Goal: Task Accomplishment & Management: Manage account settings

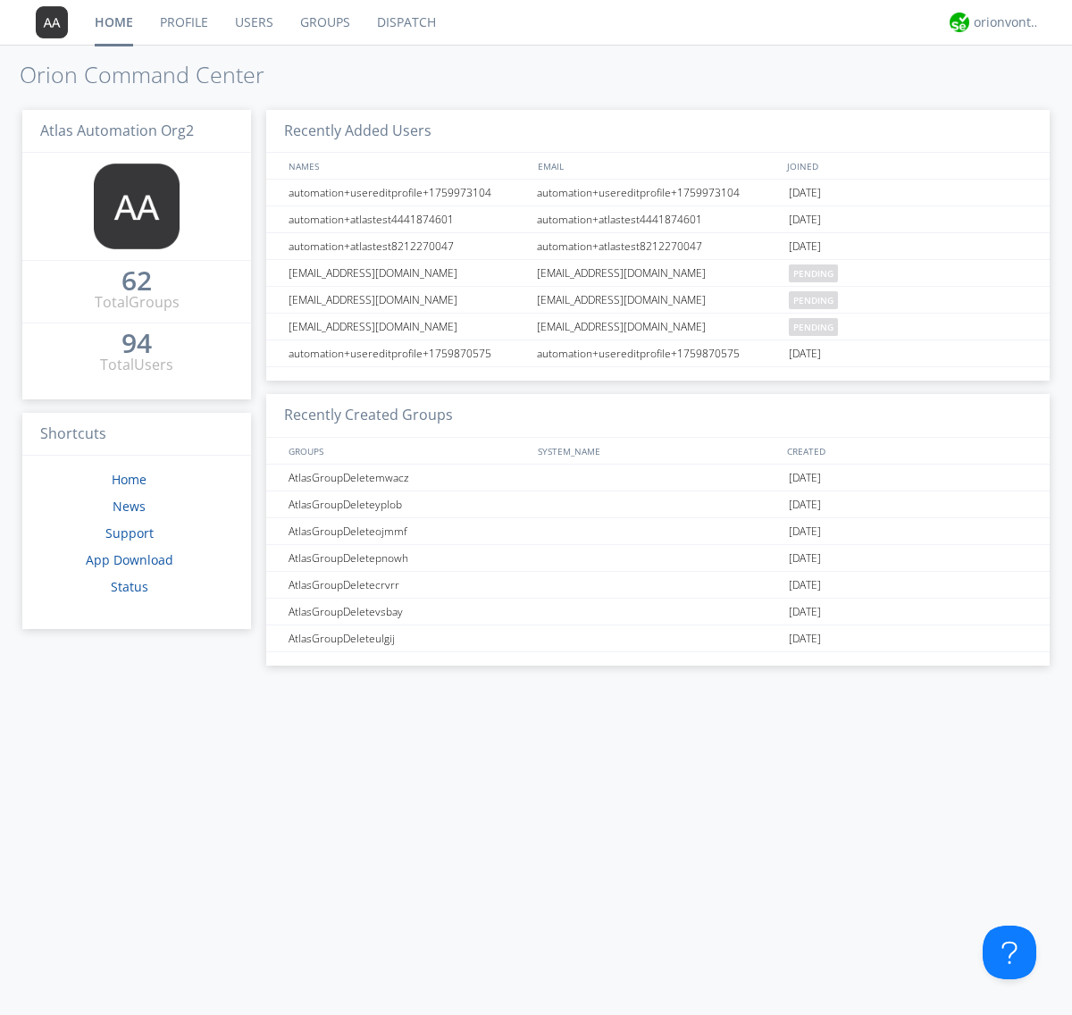
click at [323, 22] on link "Groups" at bounding box center [325, 22] width 77 height 45
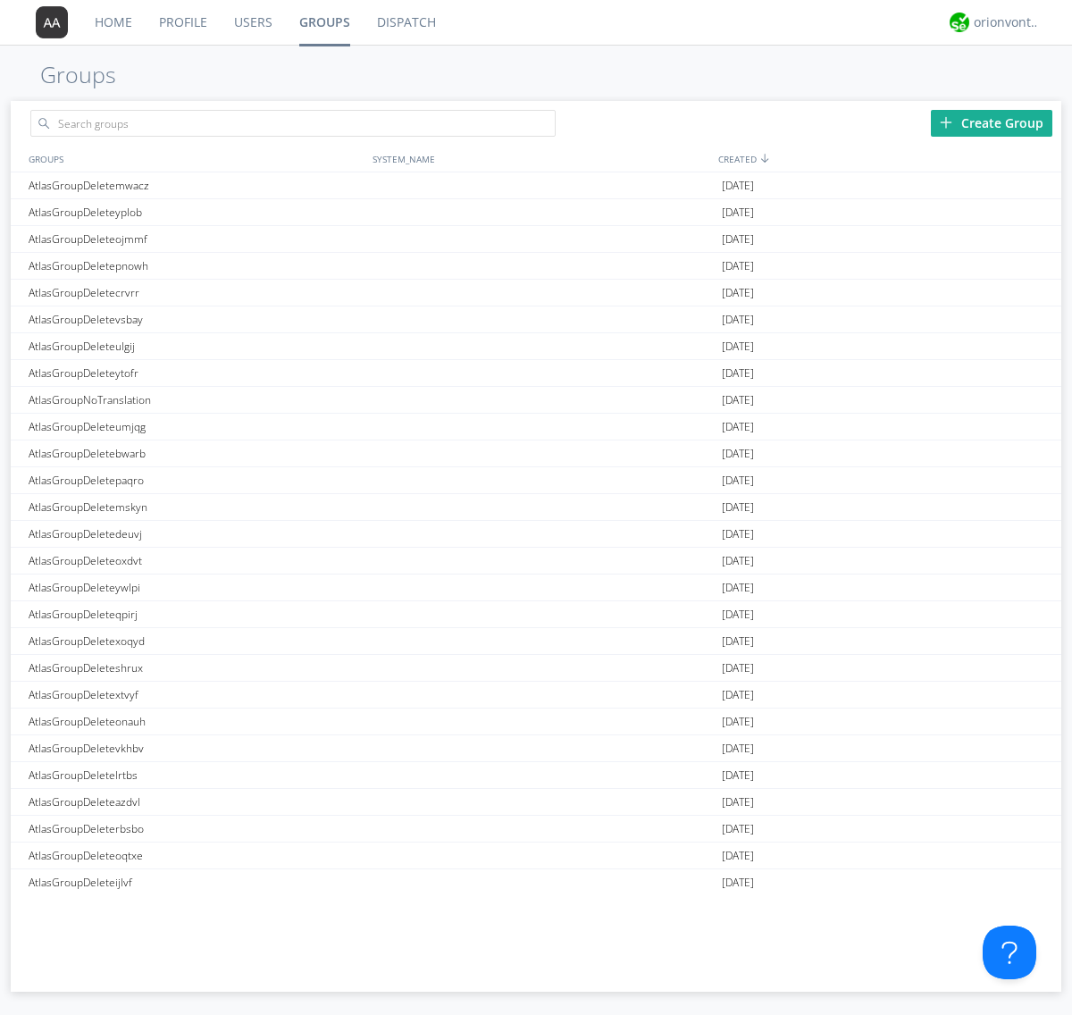
click at [323, 22] on link "Groups" at bounding box center [325, 22] width 78 height 45
click at [991, 122] on div "Create Group" at bounding box center [991, 123] width 121 height 27
click at [323, 22] on link "Groups" at bounding box center [325, 22] width 78 height 45
type input "AtlasGroupDeleteuftpi"
click at [252, 22] on link "Users" at bounding box center [253, 22] width 65 height 45
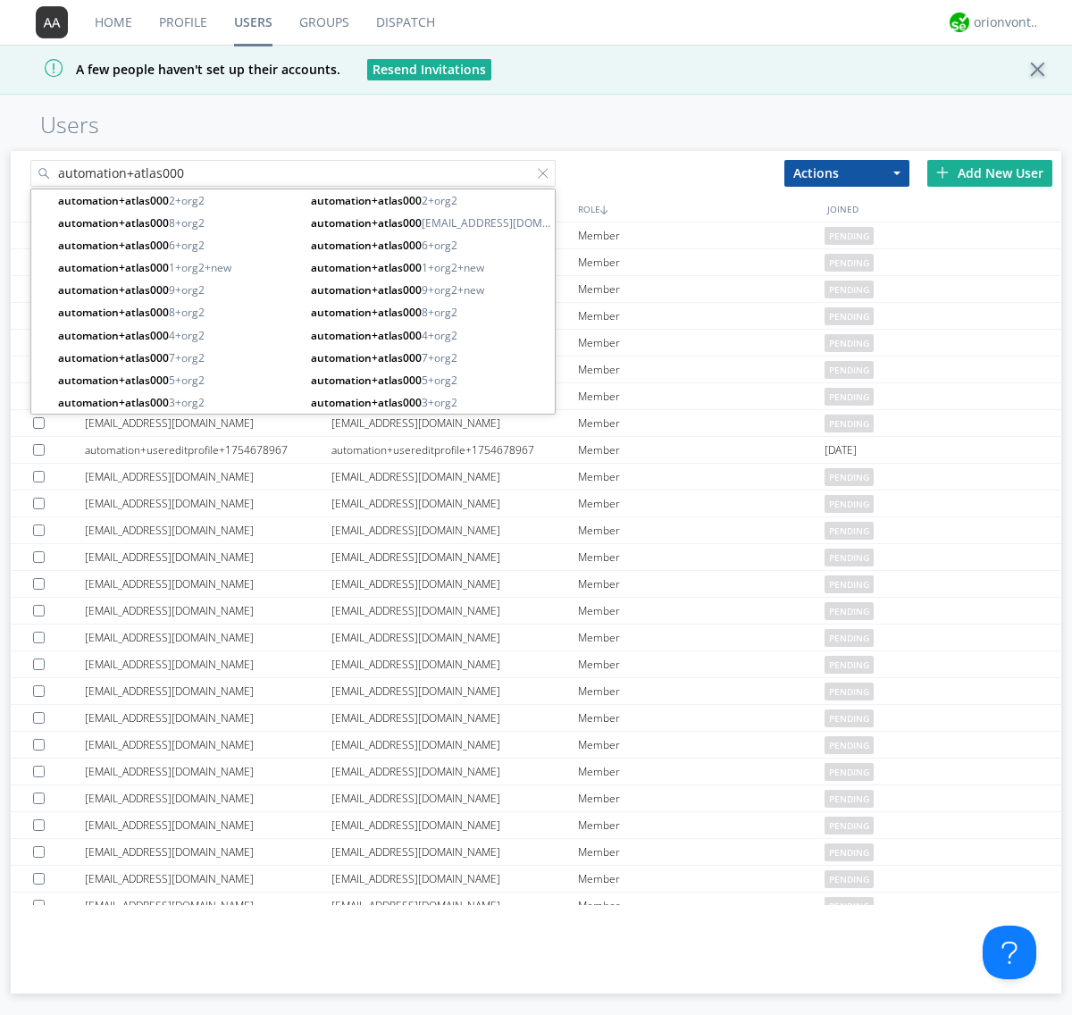
type input "automation+atlas000"
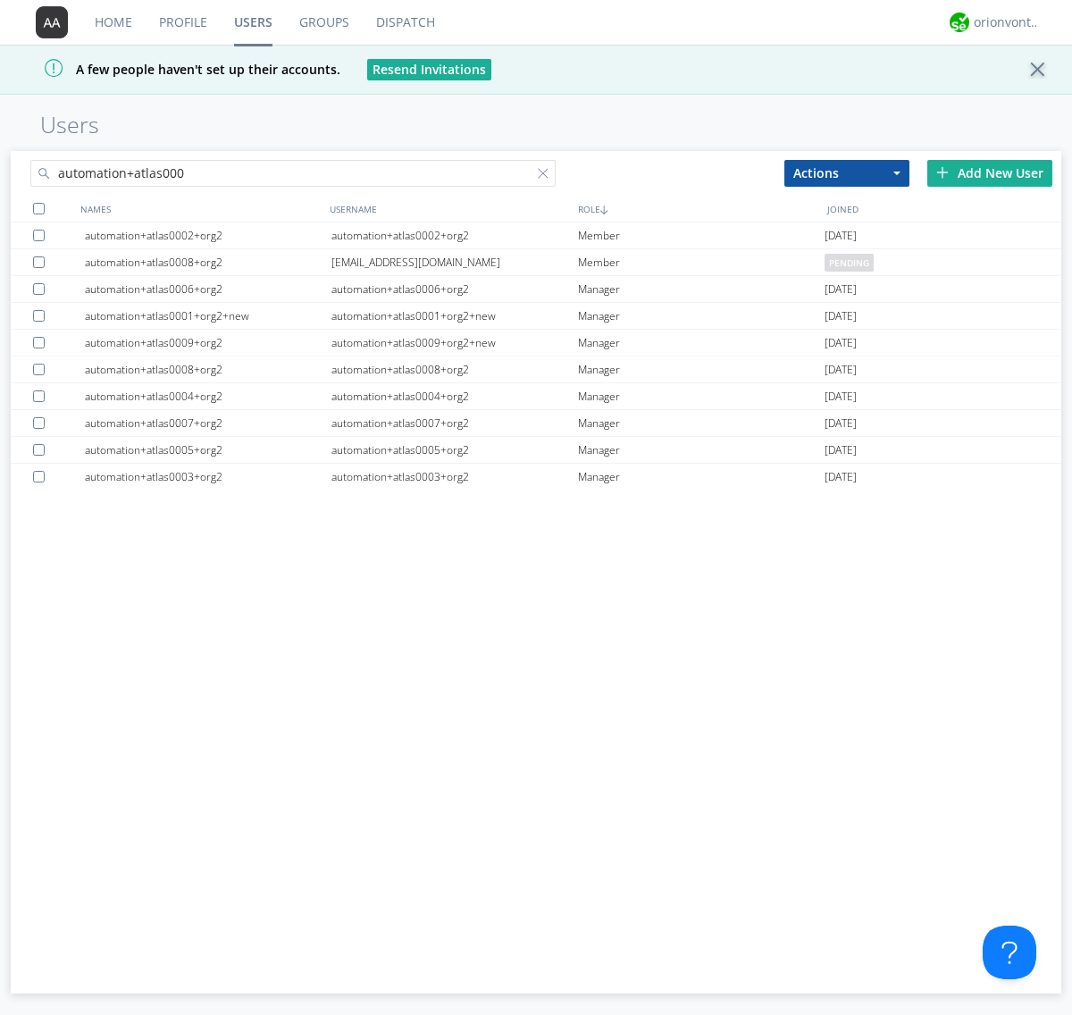
click at [38, 208] on div at bounding box center [39, 209] width 12 height 12
click at [847, 172] on button "Actions" at bounding box center [846, 173] width 125 height 27
click at [0, 0] on link "Add to Group" at bounding box center [0, 0] width 0 height 0
click at [253, 22] on link "Users" at bounding box center [253, 22] width 65 height 45
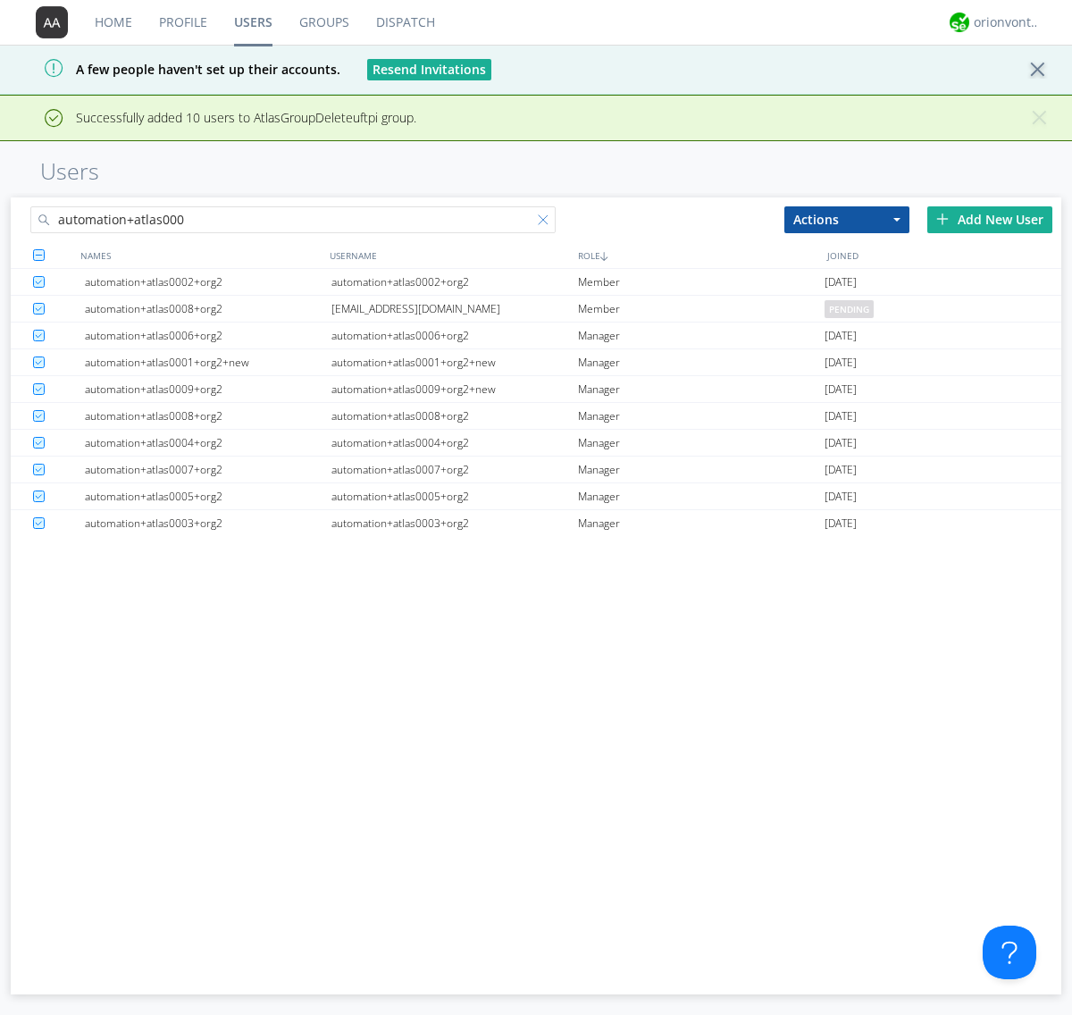
click at [547, 222] on div at bounding box center [547, 223] width 18 height 18
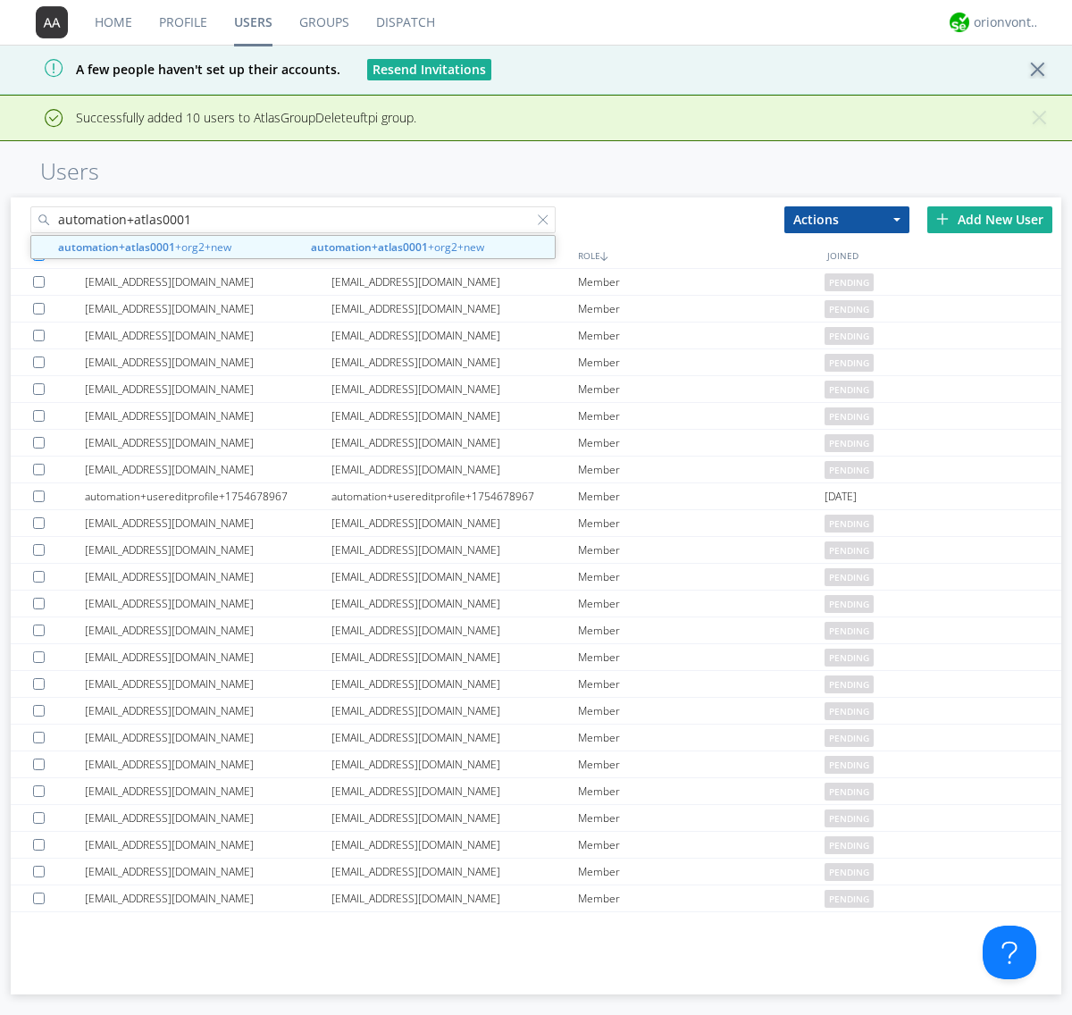
type input "automation+atlas0001"
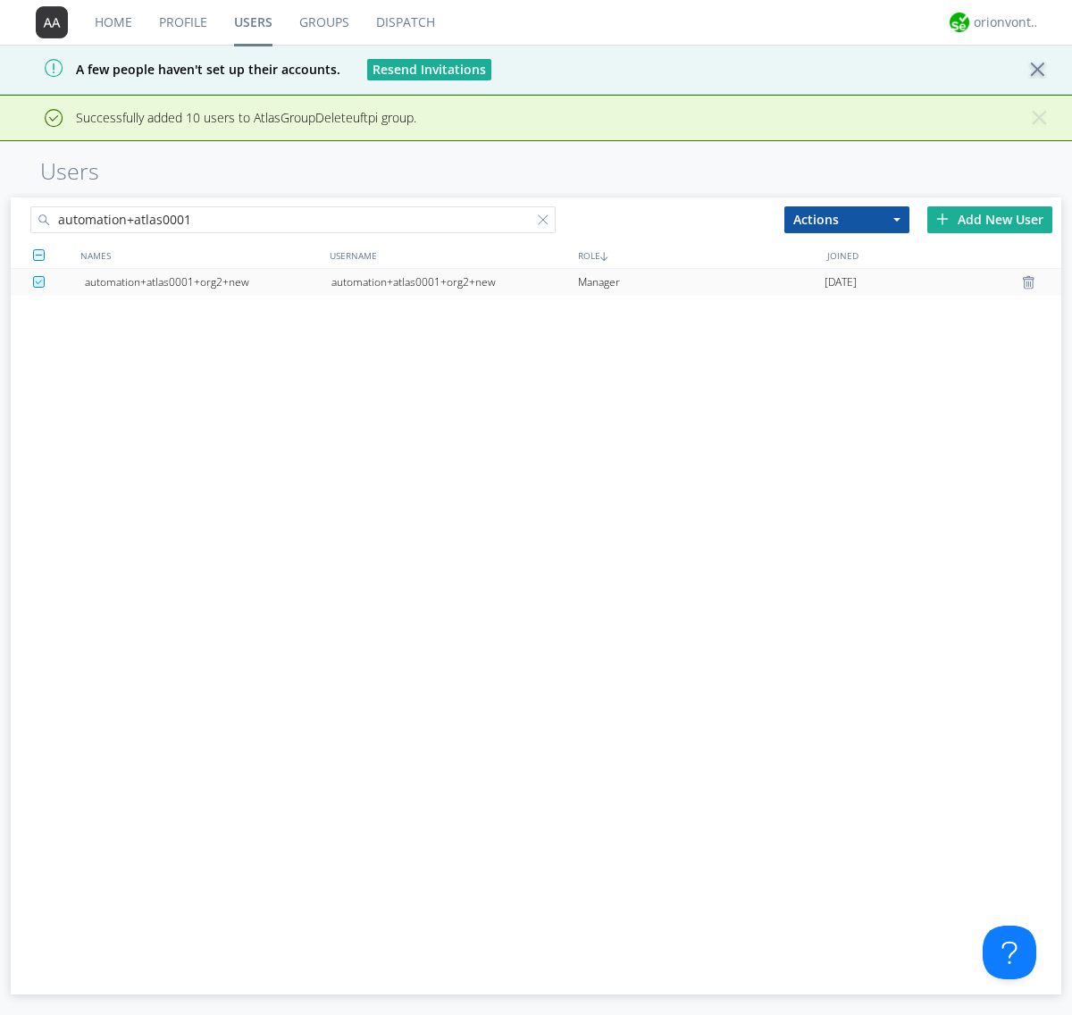
click at [454, 281] on div "automation+atlas0001+org2+new" at bounding box center [454, 282] width 246 height 27
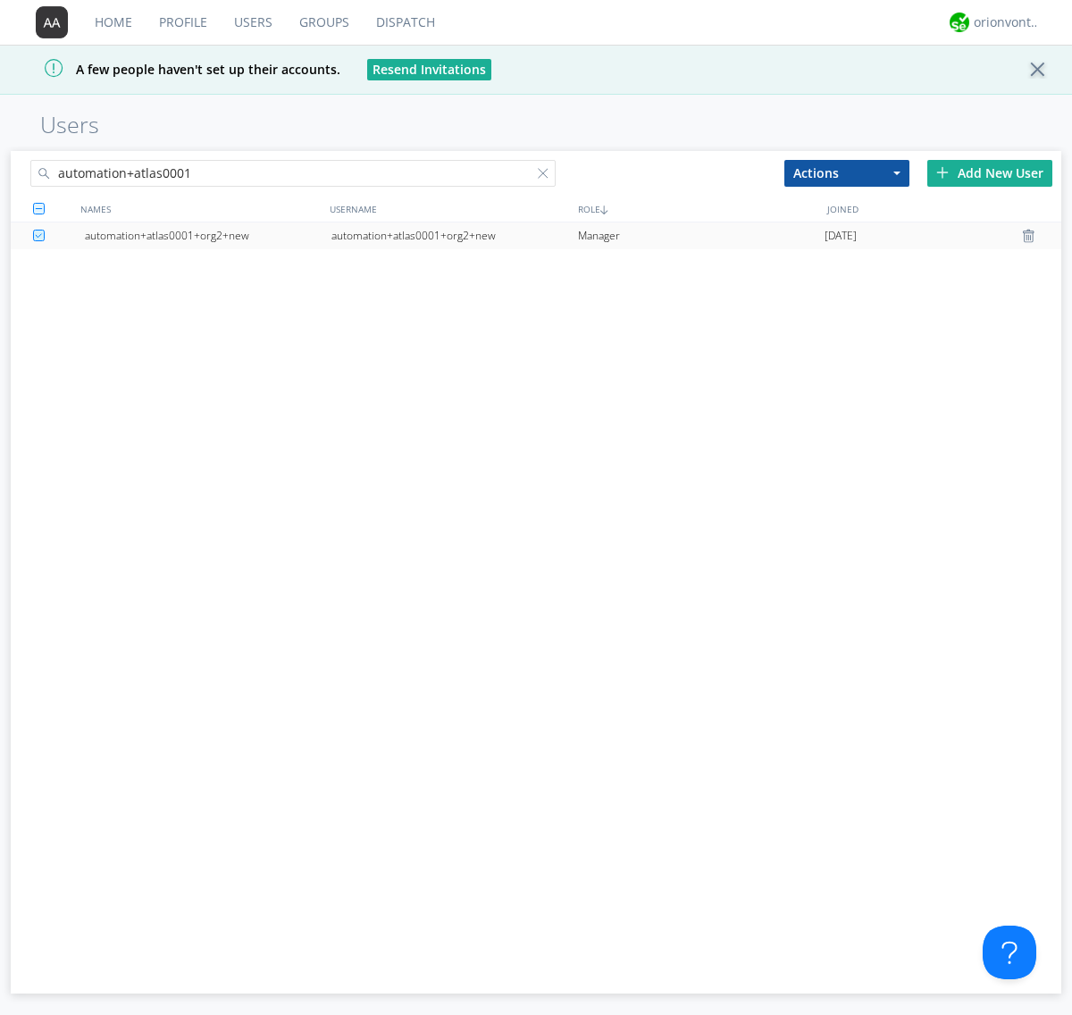
click at [322, 22] on link "Groups" at bounding box center [324, 22] width 77 height 45
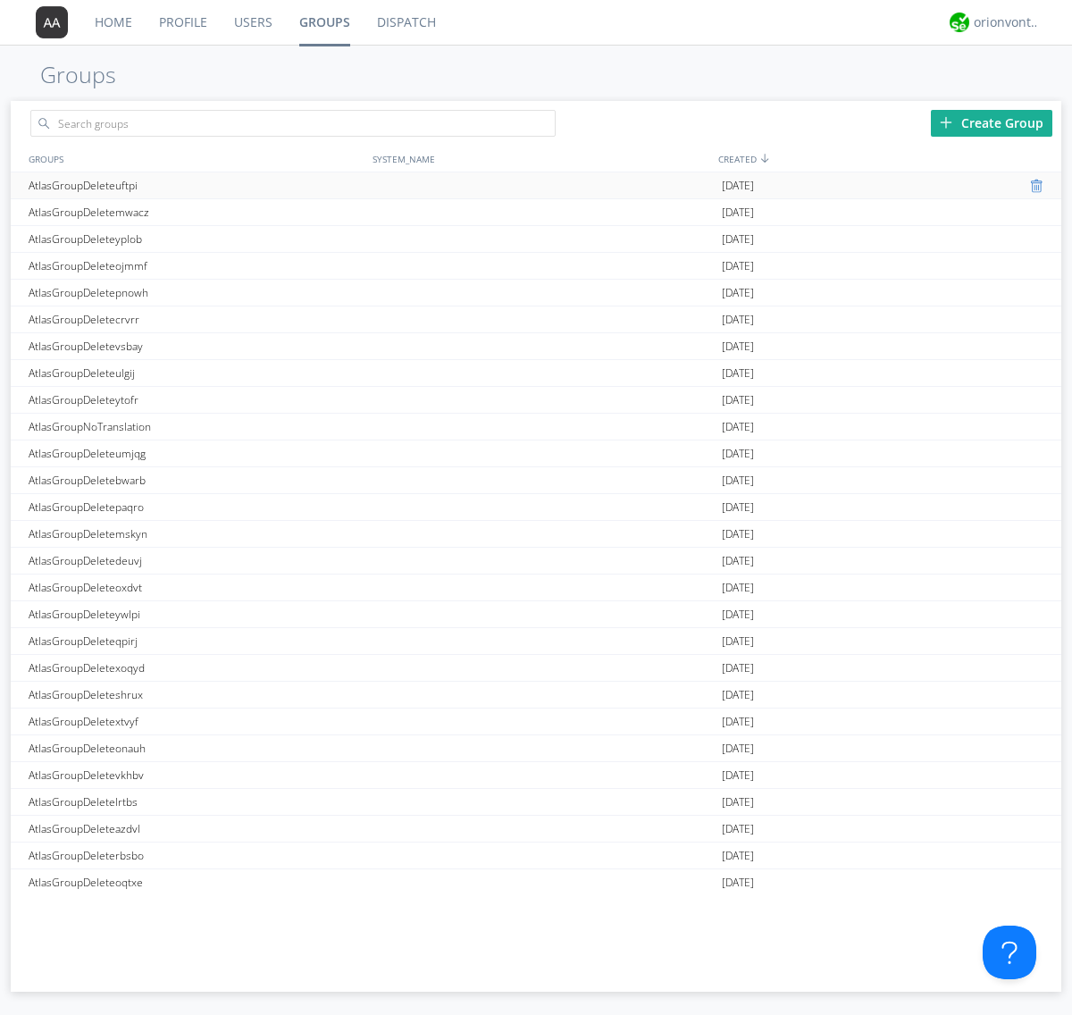
click at [1031, 186] on div at bounding box center [1039, 186] width 18 height 14
